Goal: Check status: Check status

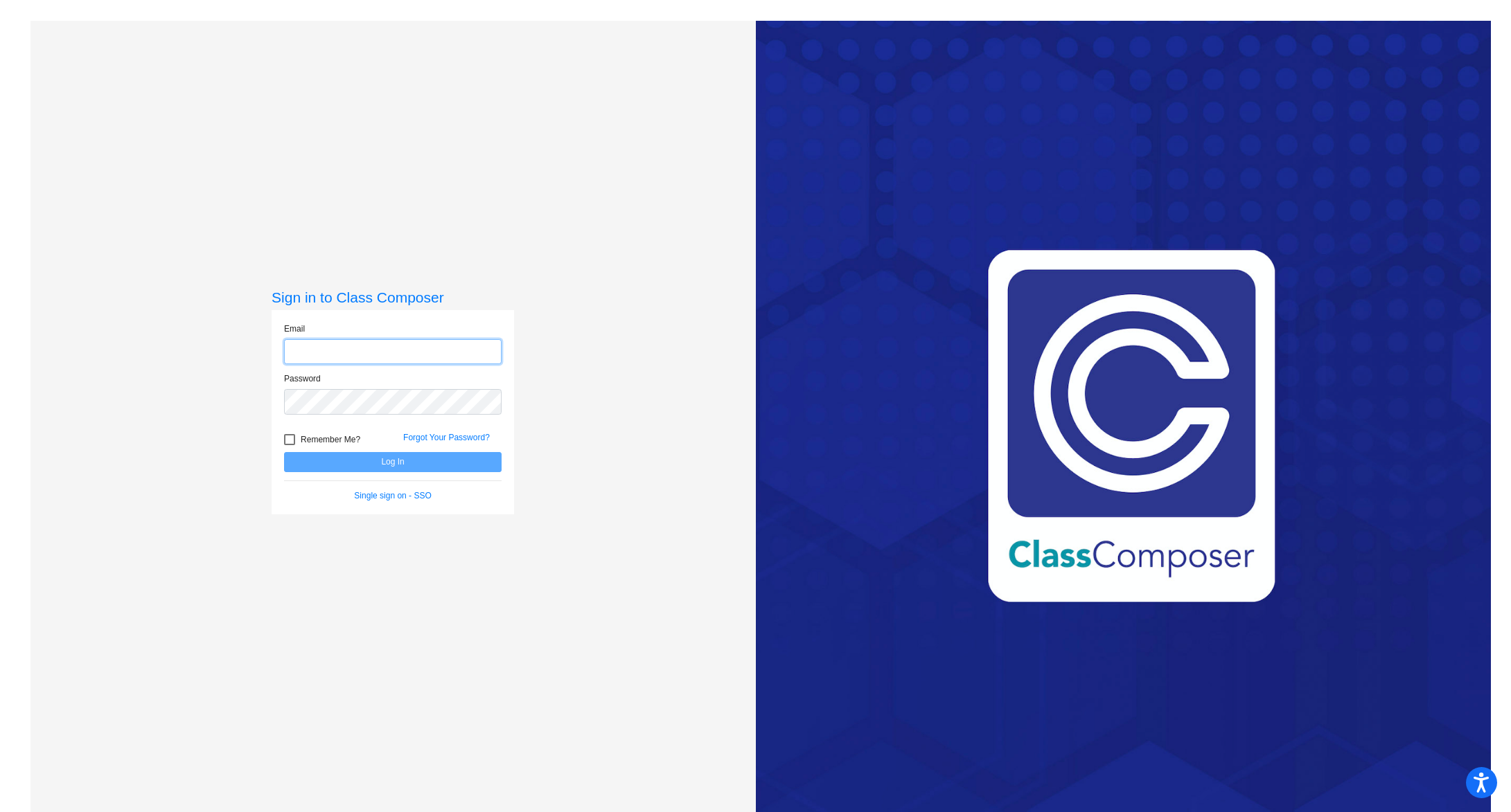
type input "[EMAIL_ADDRESS][DOMAIN_NAME]"
click at [425, 465] on button "Log In" at bounding box center [393, 463] width 218 height 20
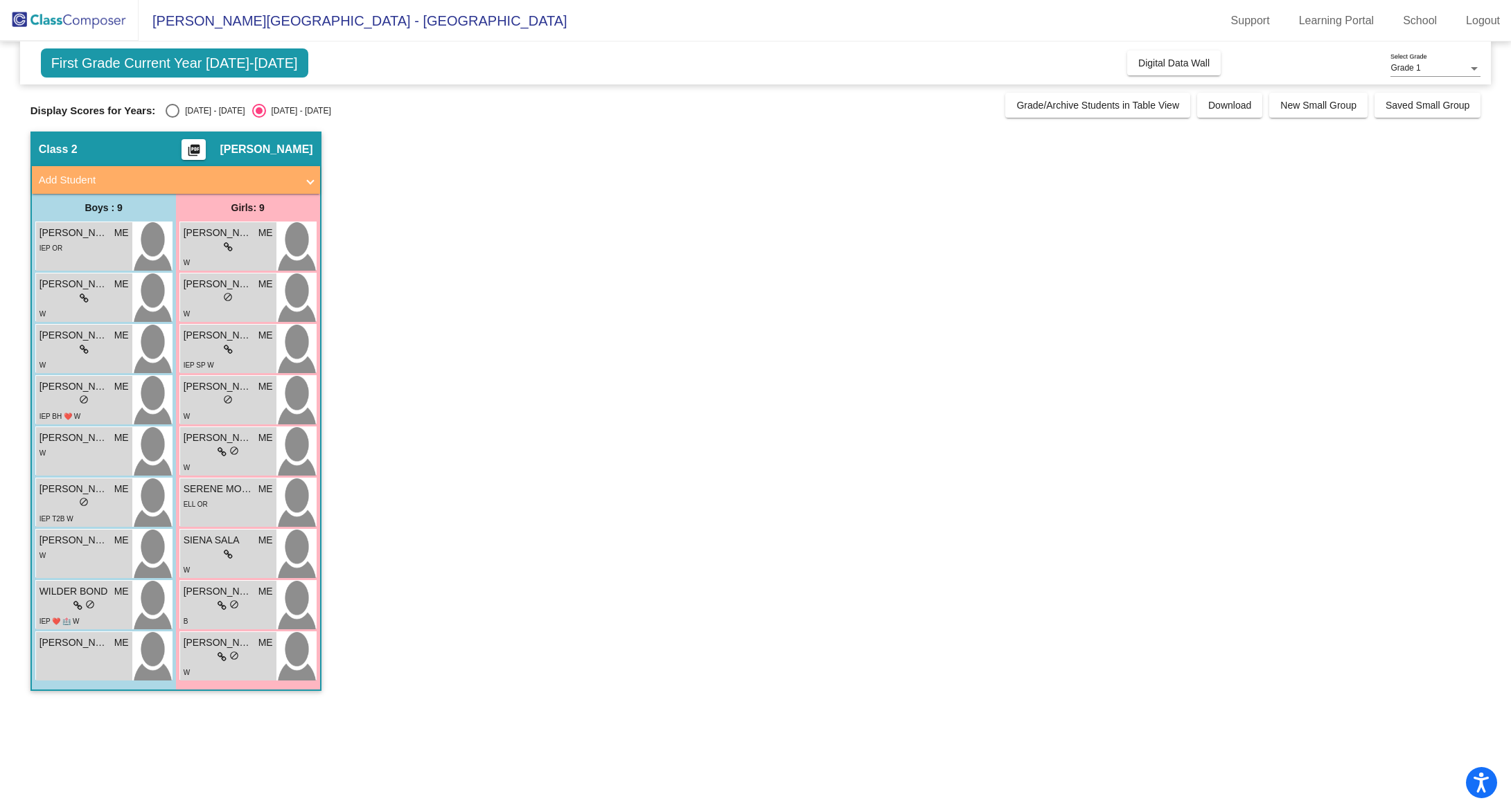
click at [163, 99] on div "Display Scores for Years: [DATE] - [DATE] [DATE] - [DATE] Grade/Archive Student…" at bounding box center [756, 105] width 1450 height 25
click at [172, 114] on div "Select an option" at bounding box center [173, 111] width 14 height 14
click at [172, 118] on input "[DATE] - [DATE]" at bounding box center [172, 118] width 1 height 1
radio input "true"
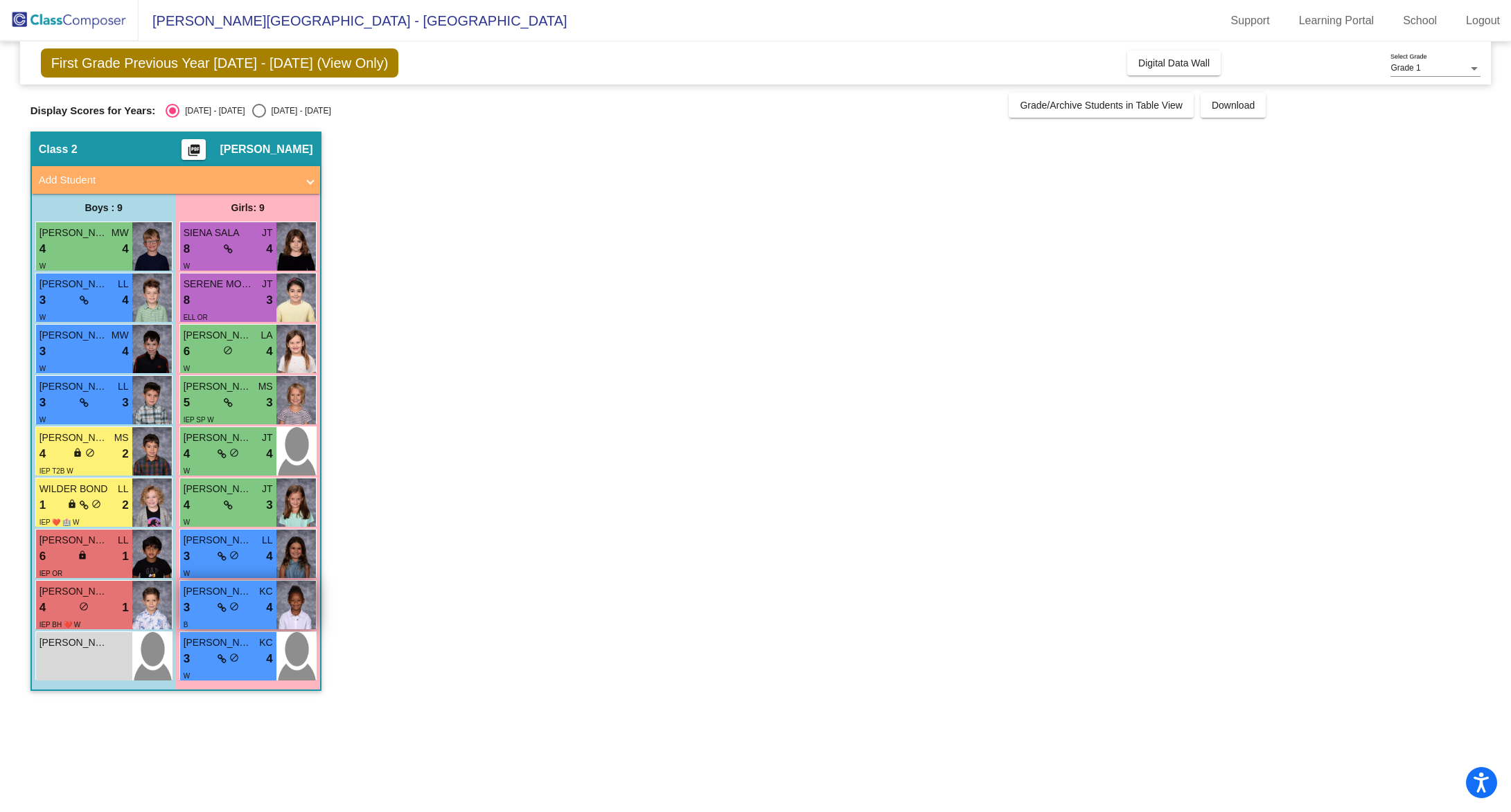
click at [225, 581] on div "[PERSON_NAME] 3 lock do_not_disturb_alt 4 B" at bounding box center [228, 605] width 97 height 49
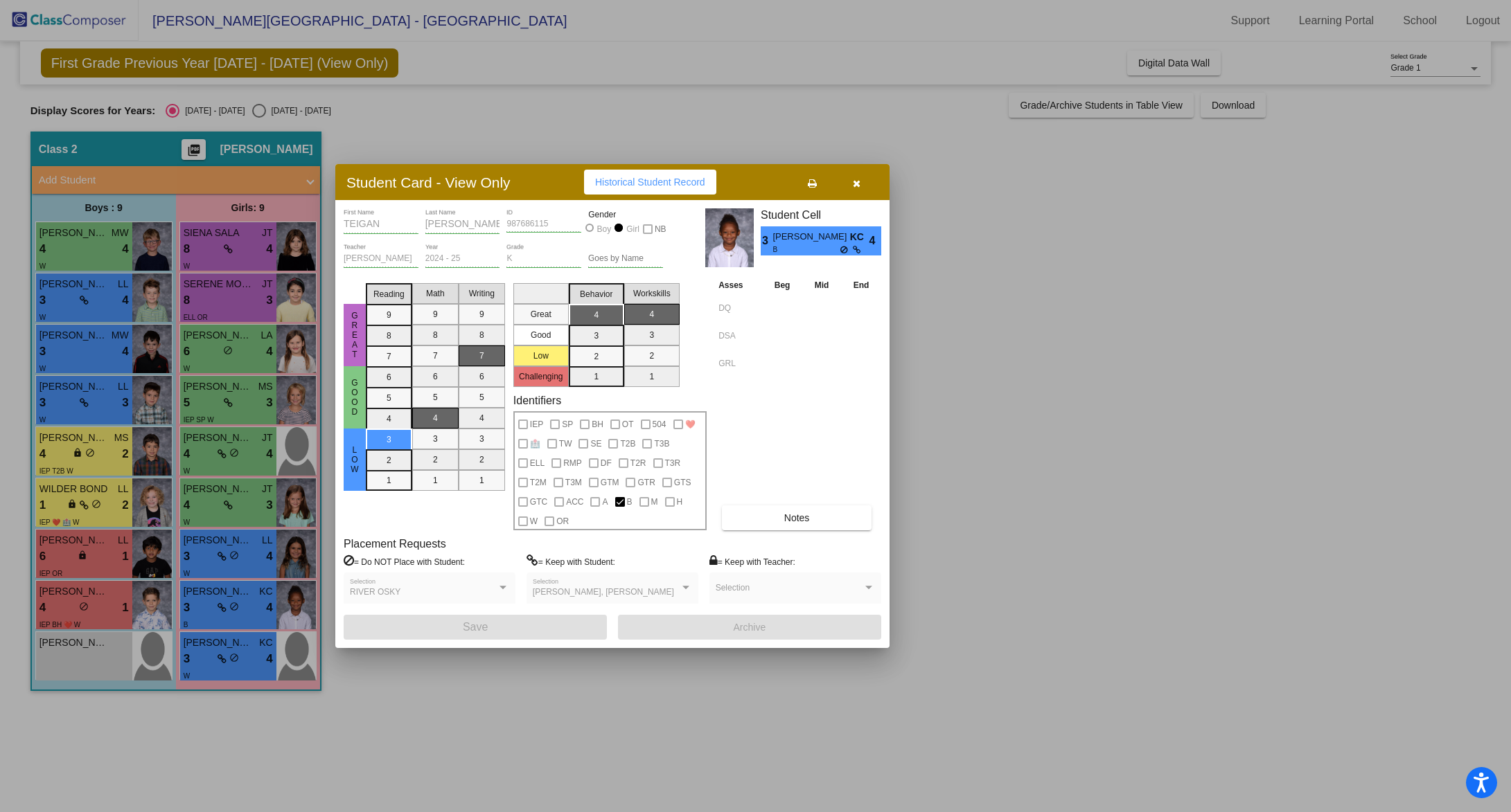
click at [853, 177] on span "button" at bounding box center [856, 182] width 8 height 11
